Goal: Task Accomplishment & Management: Complete application form

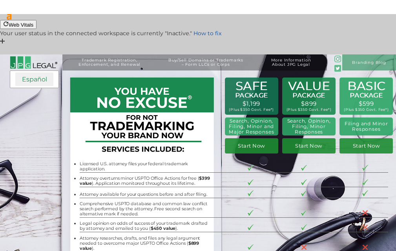
click at [40, 73] on link "Español" at bounding box center [34, 80] width 38 height 14
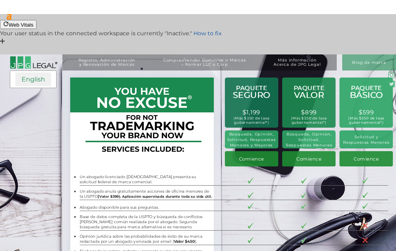
click at [36, 73] on link "English" at bounding box center [33, 80] width 36 height 14
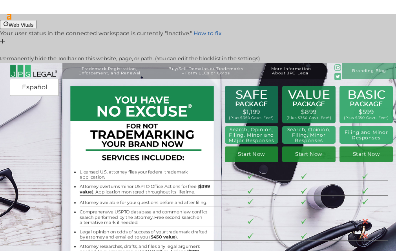
click at [388, 46] on div at bounding box center [198, 50] width 396 height 9
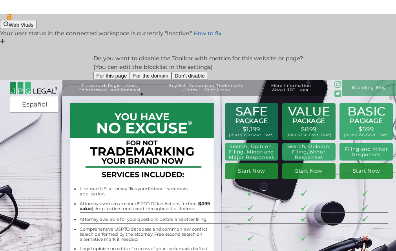
click at [171, 78] on button "For the domain" at bounding box center [151, 76] width 42 height 8
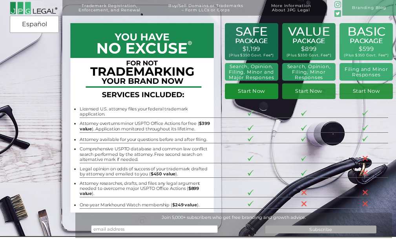
click at [245, 93] on link "Start Now" at bounding box center [251, 92] width 53 height 16
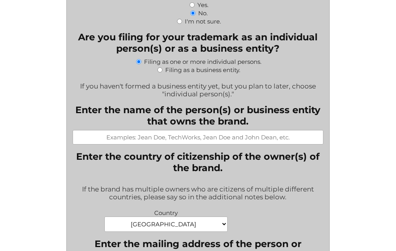
scroll to position [384, 0]
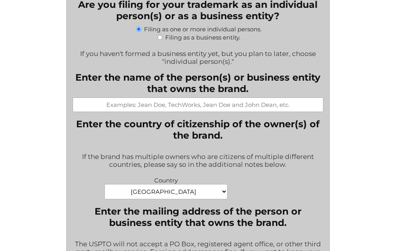
click at [223, 190] on select "Afghanistan Albania Algeria American Samoa Andorra Angola Anguilla Antarctica A…" at bounding box center [165, 191] width 123 height 15
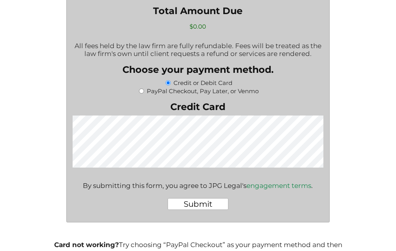
scroll to position [1485, 0]
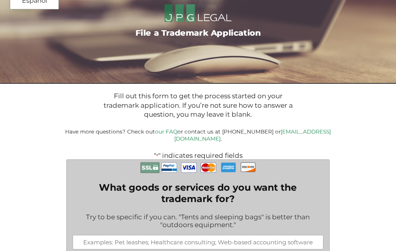
scroll to position [0, 0]
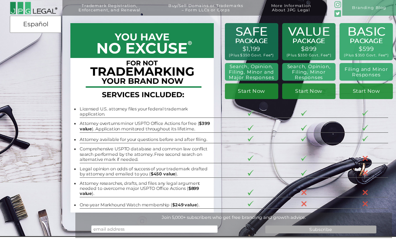
click at [175, 202] on b "$249 value" at bounding box center [184, 204] width 25 height 5
click at [173, 215] on div "Join 5,000+ subscribers who get free branding and growth advice." at bounding box center [233, 217] width 317 height 5
click at [253, 93] on link "Start Now" at bounding box center [251, 92] width 53 height 16
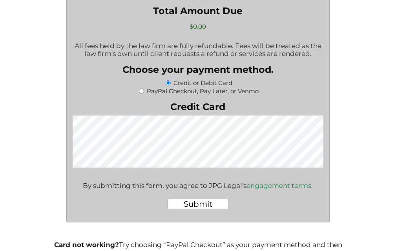
scroll to position [1494, 0]
